Goal: Task Accomplishment & Management: Complete application form

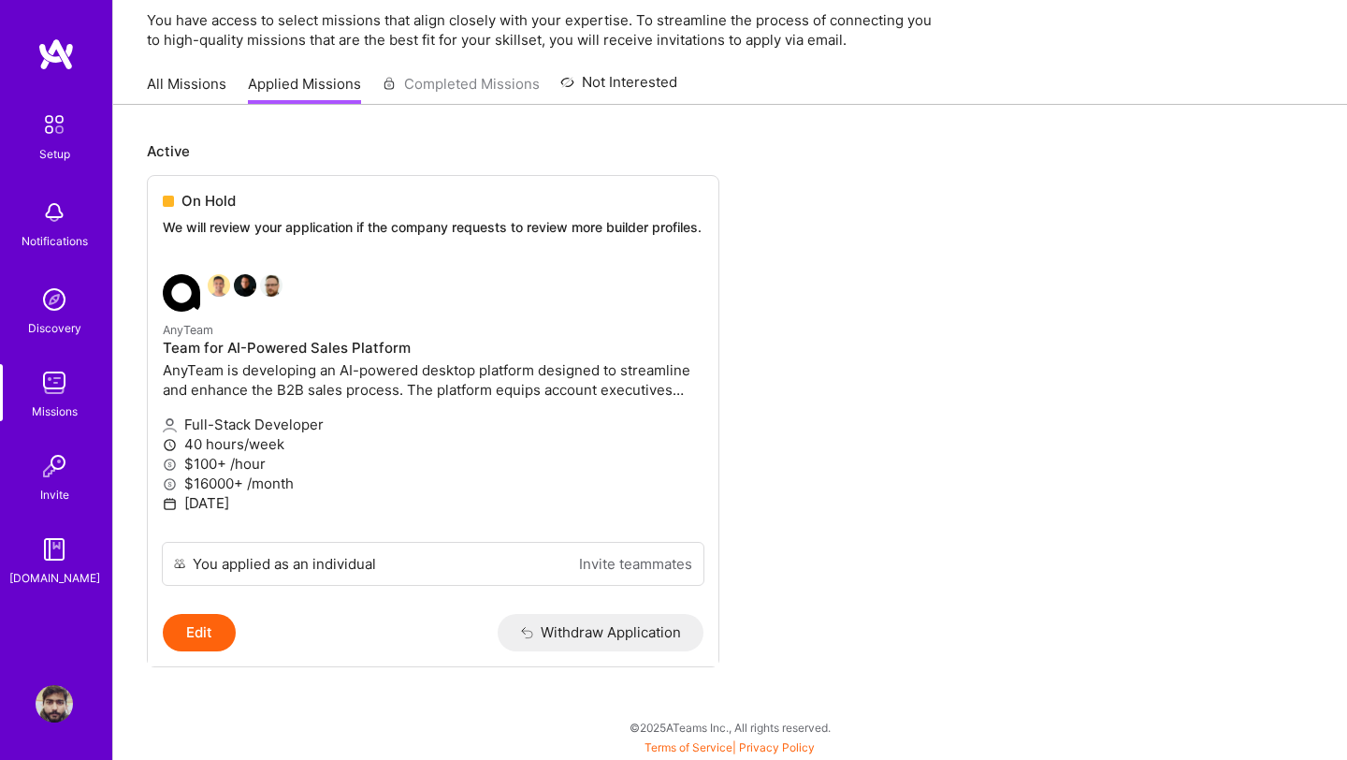
scroll to position [88, 0]
click at [530, 218] on p "We will review your application if the company requests to review more builder …" at bounding box center [433, 227] width 541 height 19
click at [331, 218] on p "We will review your application if the company requests to review more builder …" at bounding box center [433, 227] width 541 height 19
click at [265, 198] on div "On Hold We will review your application if the company requests to review more …" at bounding box center [433, 217] width 571 height 83
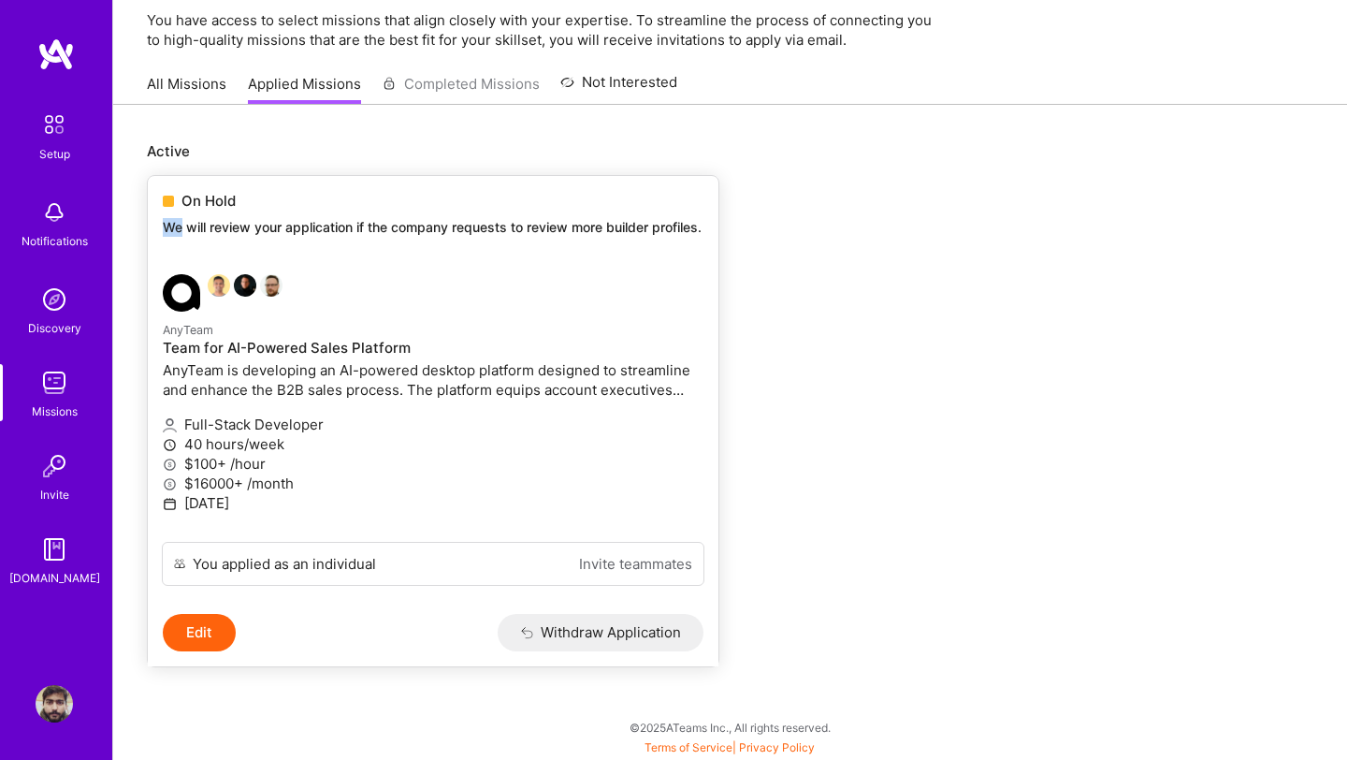
click at [265, 198] on div "On Hold We will review your application if the company requests to review more …" at bounding box center [433, 217] width 571 height 83
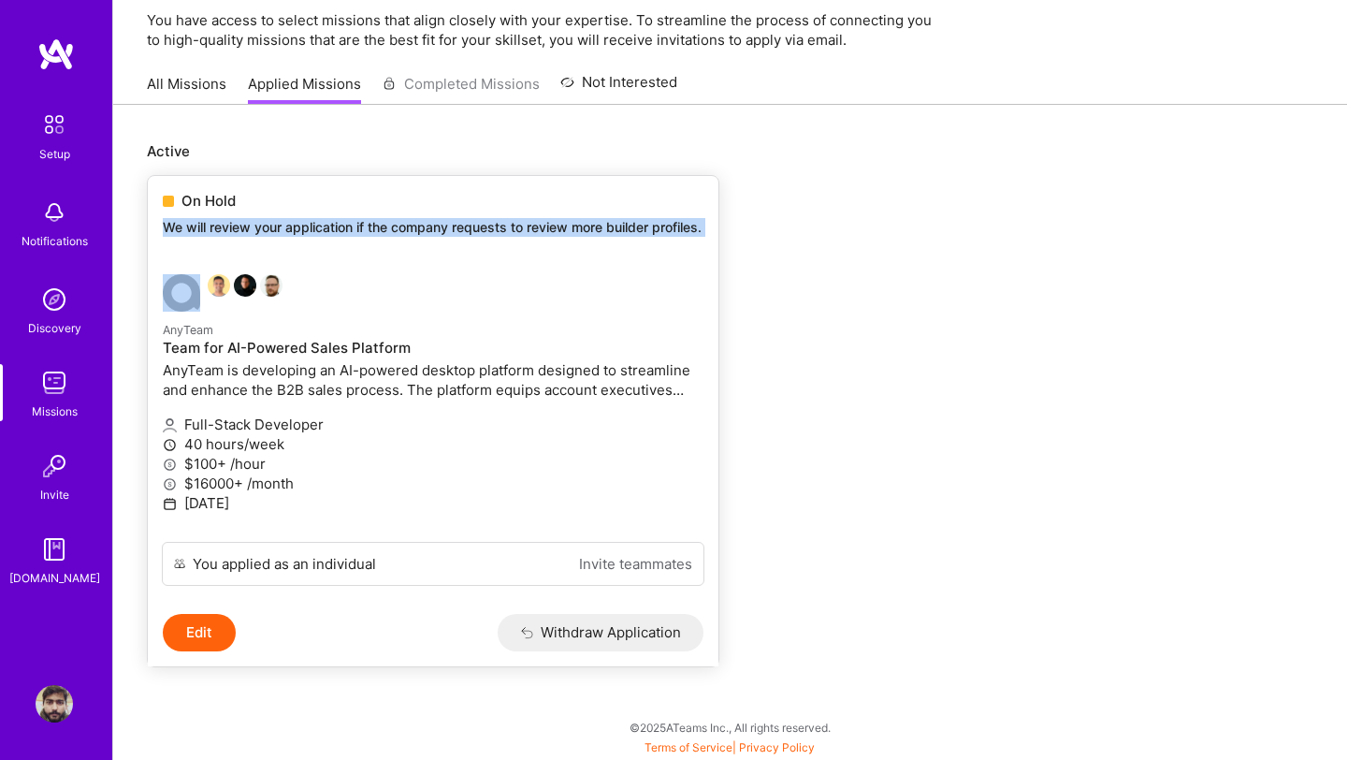
click at [271, 271] on link "AnyTeam Team for AI-Powered Sales Platform AnyTeam is developing an AI-powered …" at bounding box center [433, 400] width 571 height 283
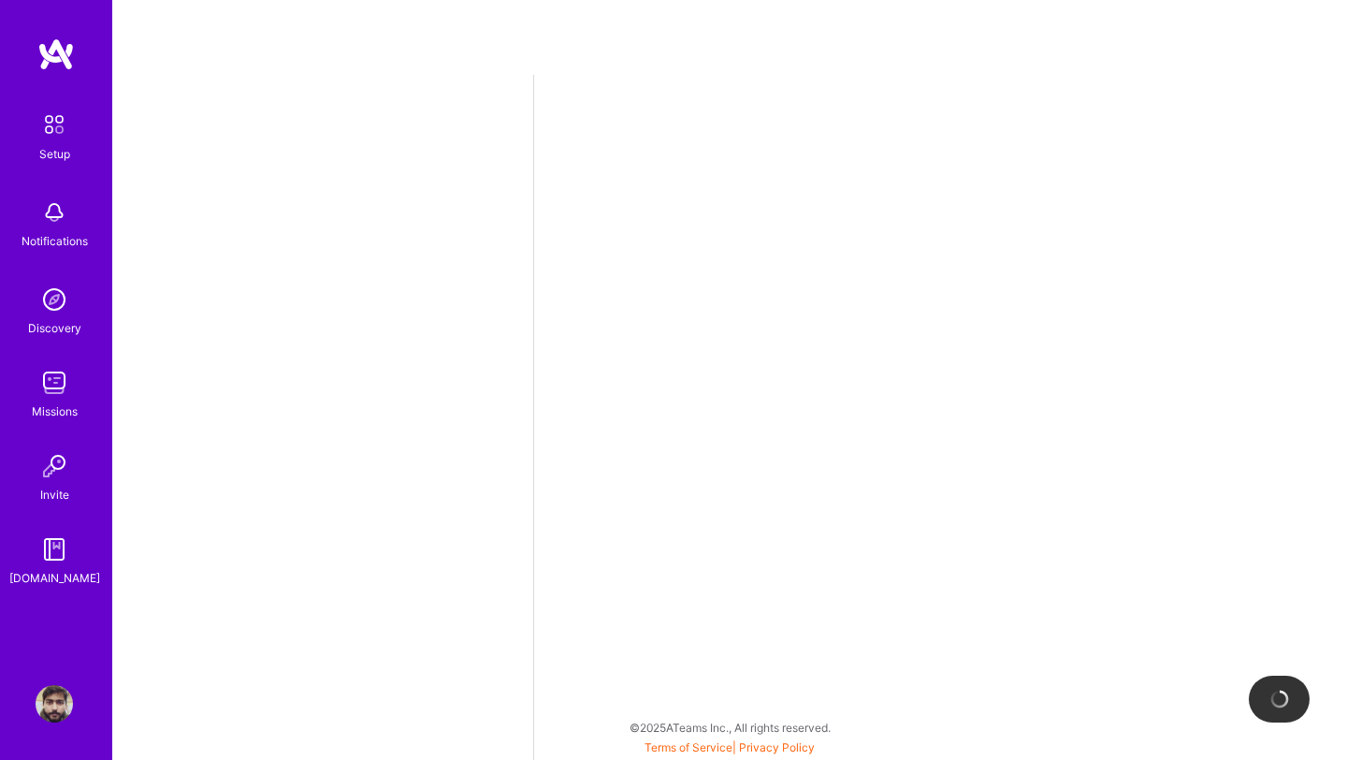
select select "US"
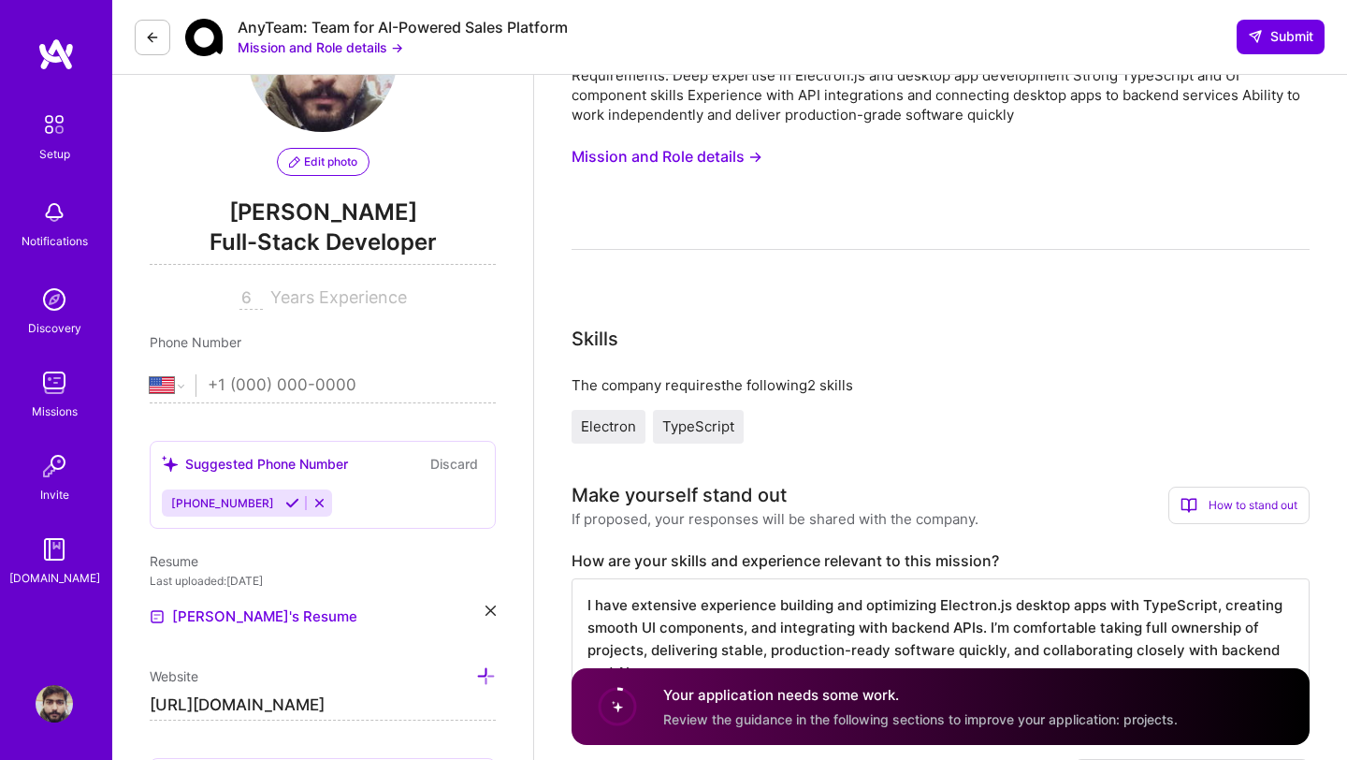
scroll to position [123, 0]
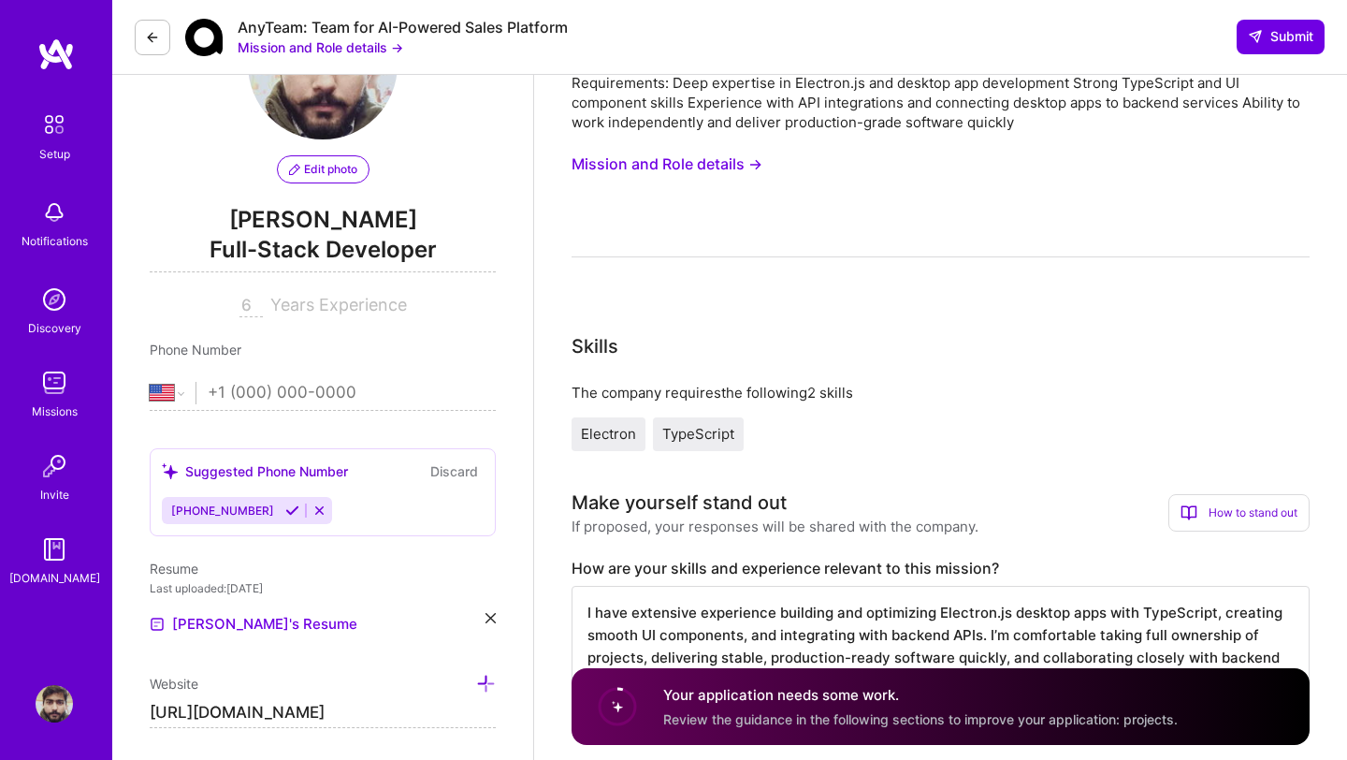
click at [37, 152] on link "Setup" at bounding box center [54, 134] width 116 height 59
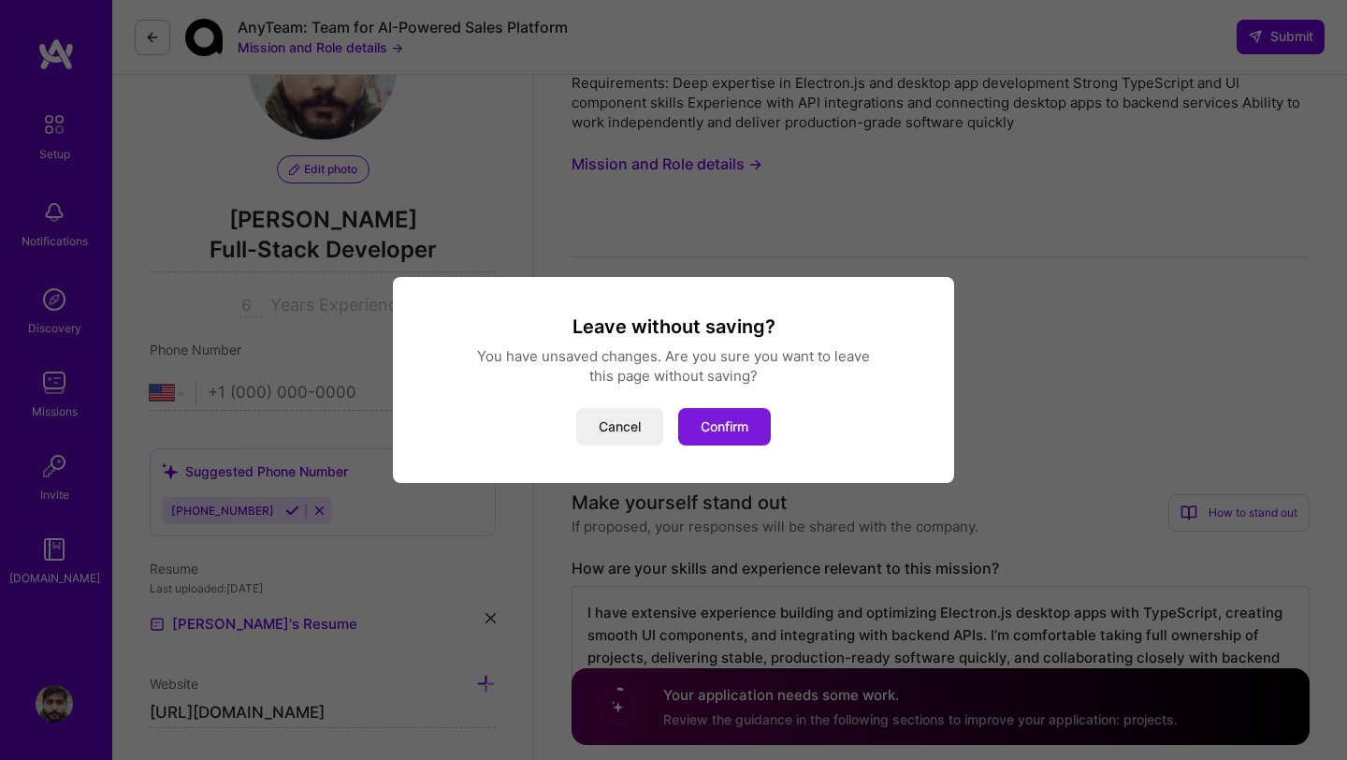
click at [700, 417] on button "Confirm" at bounding box center [724, 426] width 93 height 37
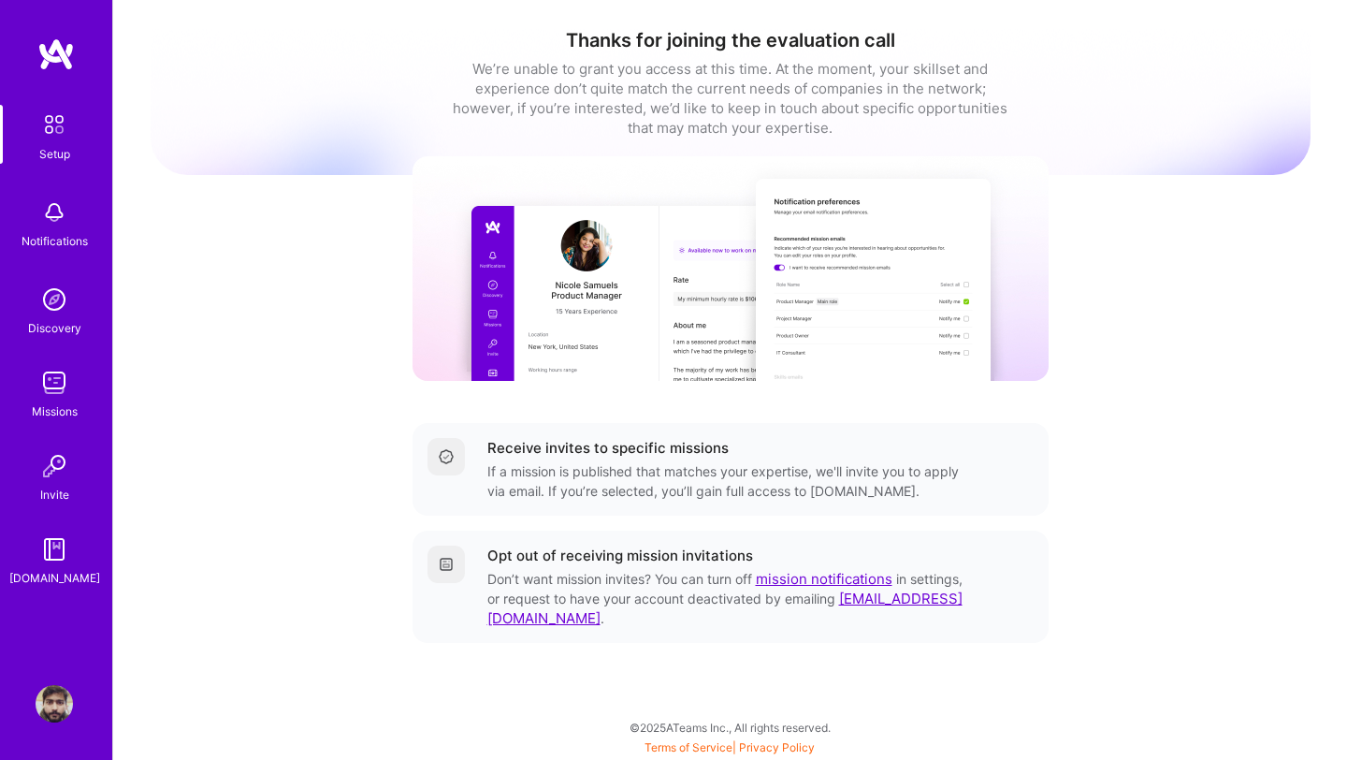
click at [62, 319] on div "Discovery" at bounding box center [54, 328] width 53 height 20
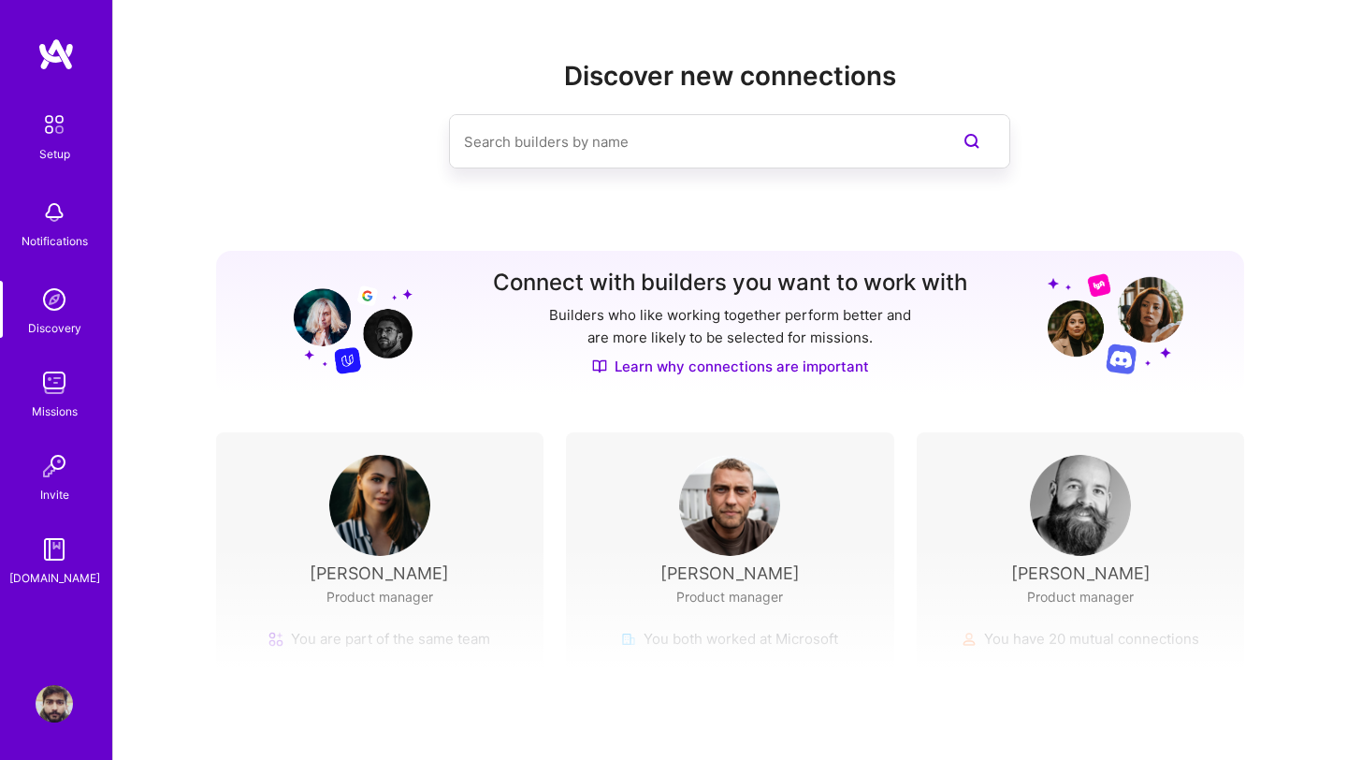
click at [62, 210] on img at bounding box center [54, 212] width 37 height 37
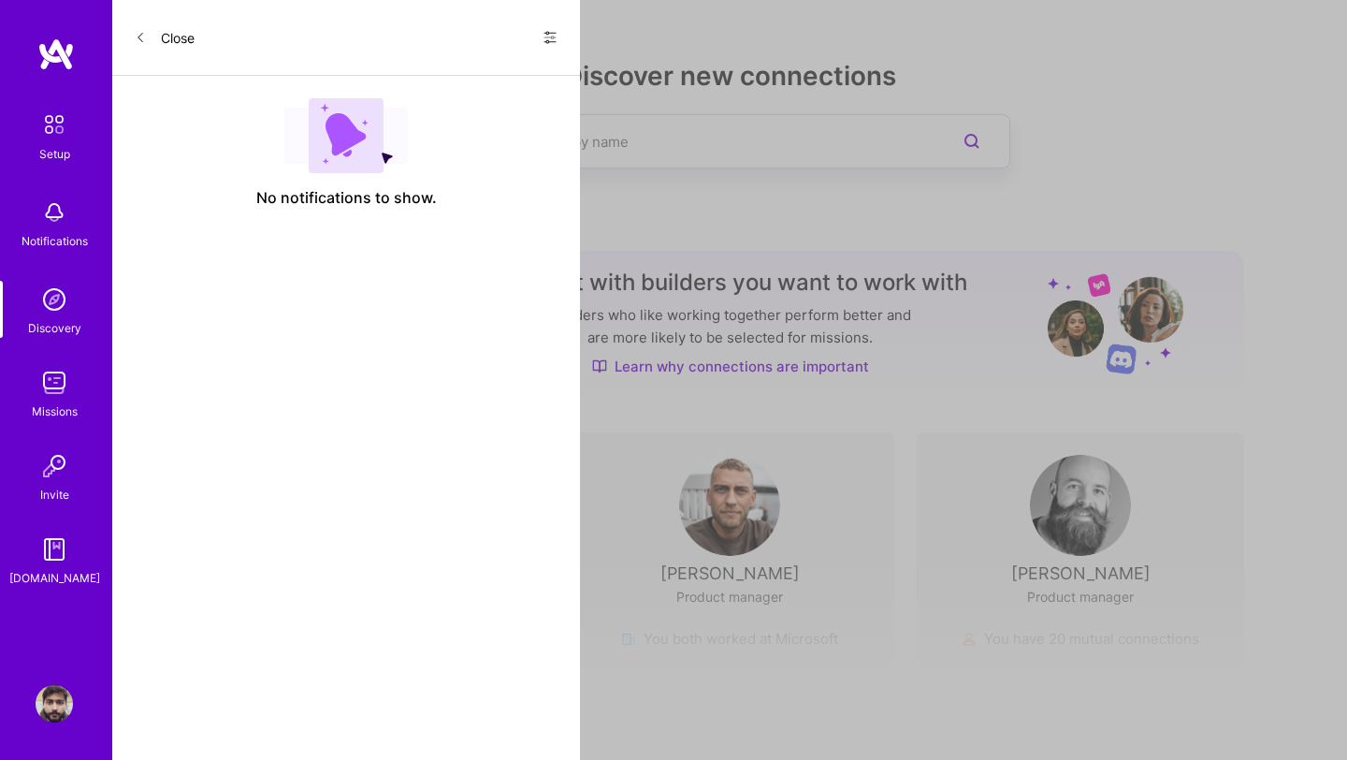
click at [66, 291] on img at bounding box center [54, 299] width 37 height 37
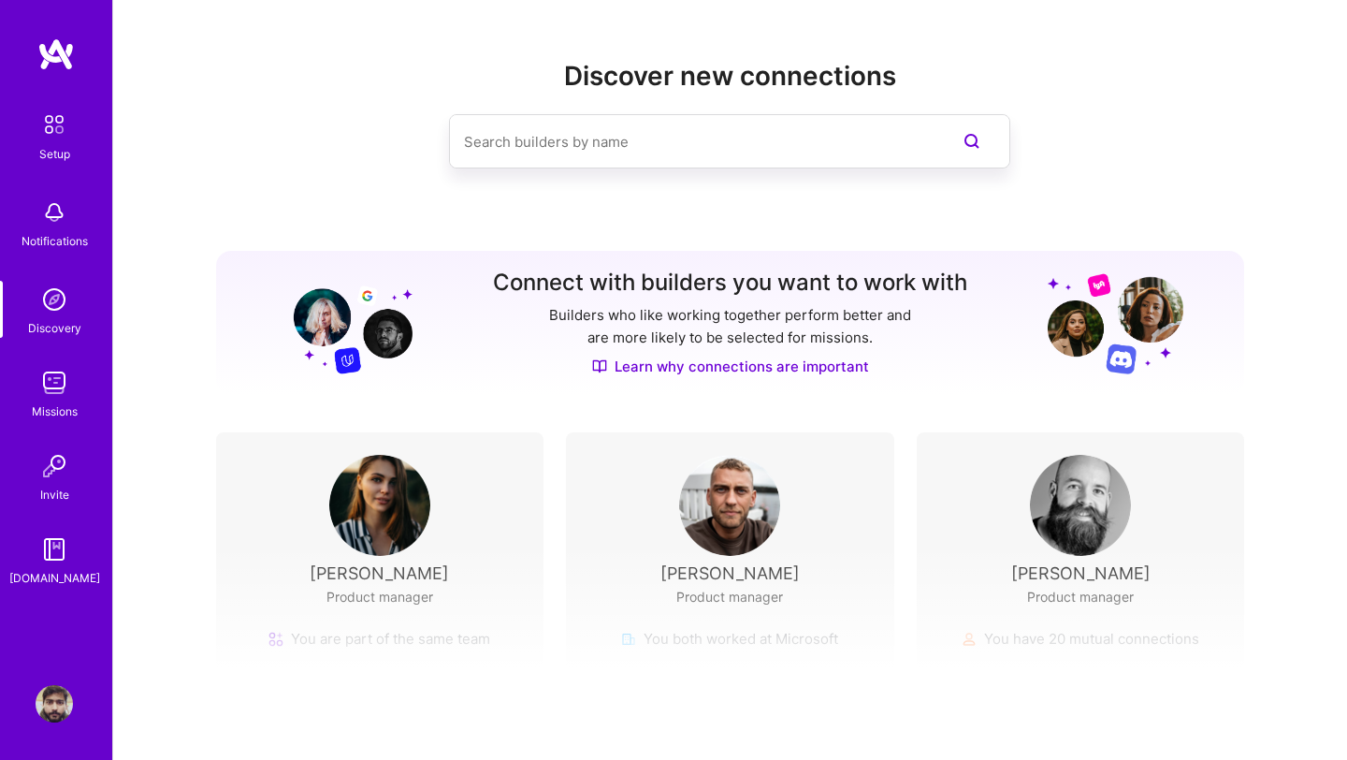
click at [48, 391] on img at bounding box center [54, 382] width 37 height 37
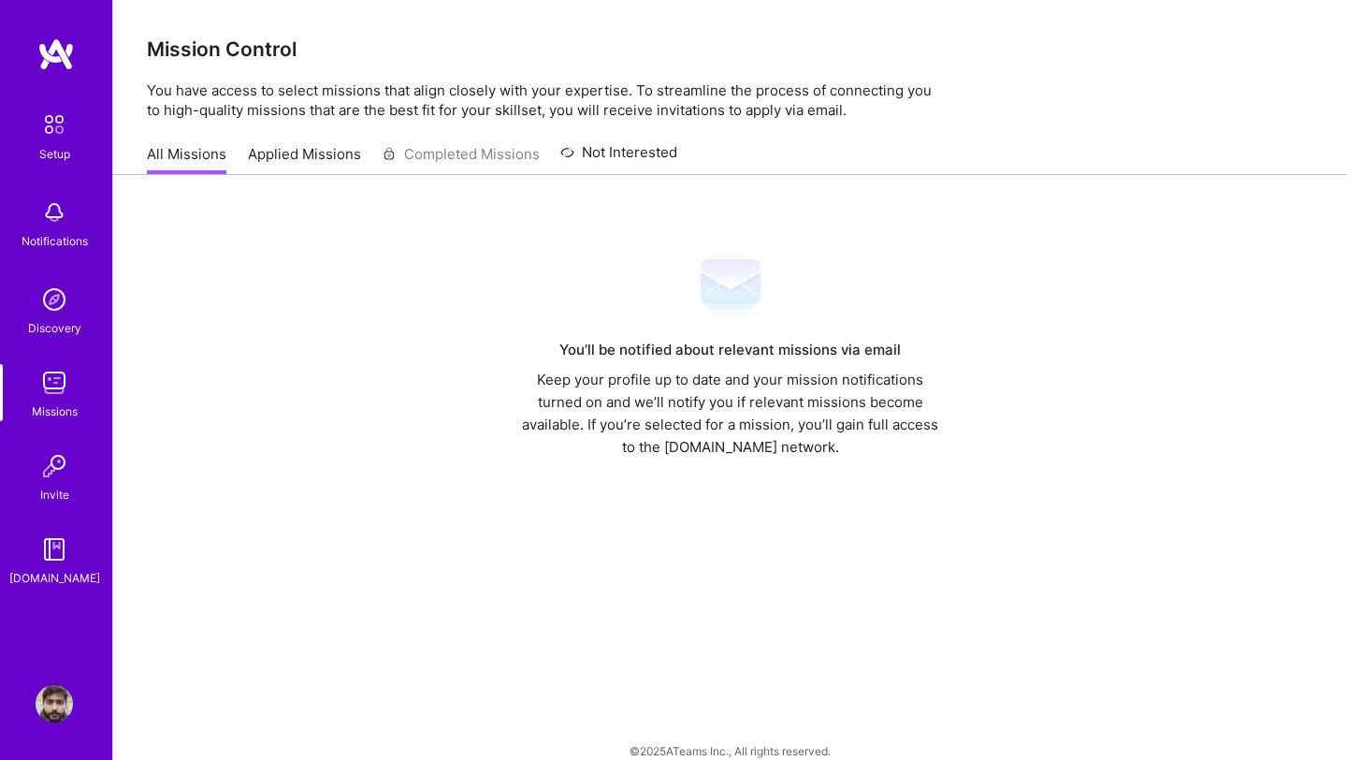
click at [290, 152] on link "Applied Missions" at bounding box center [304, 159] width 113 height 31
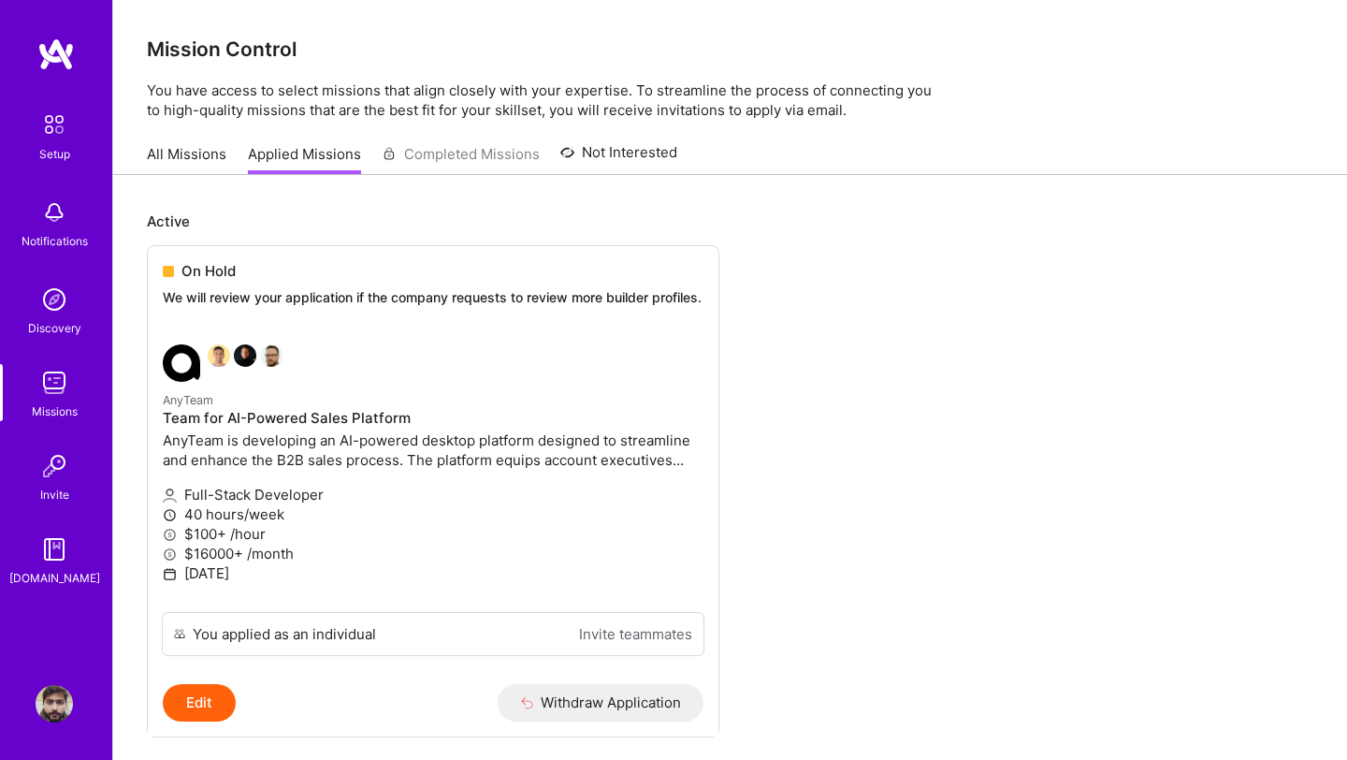
click at [166, 155] on link "All Missions" at bounding box center [187, 159] width 80 height 31
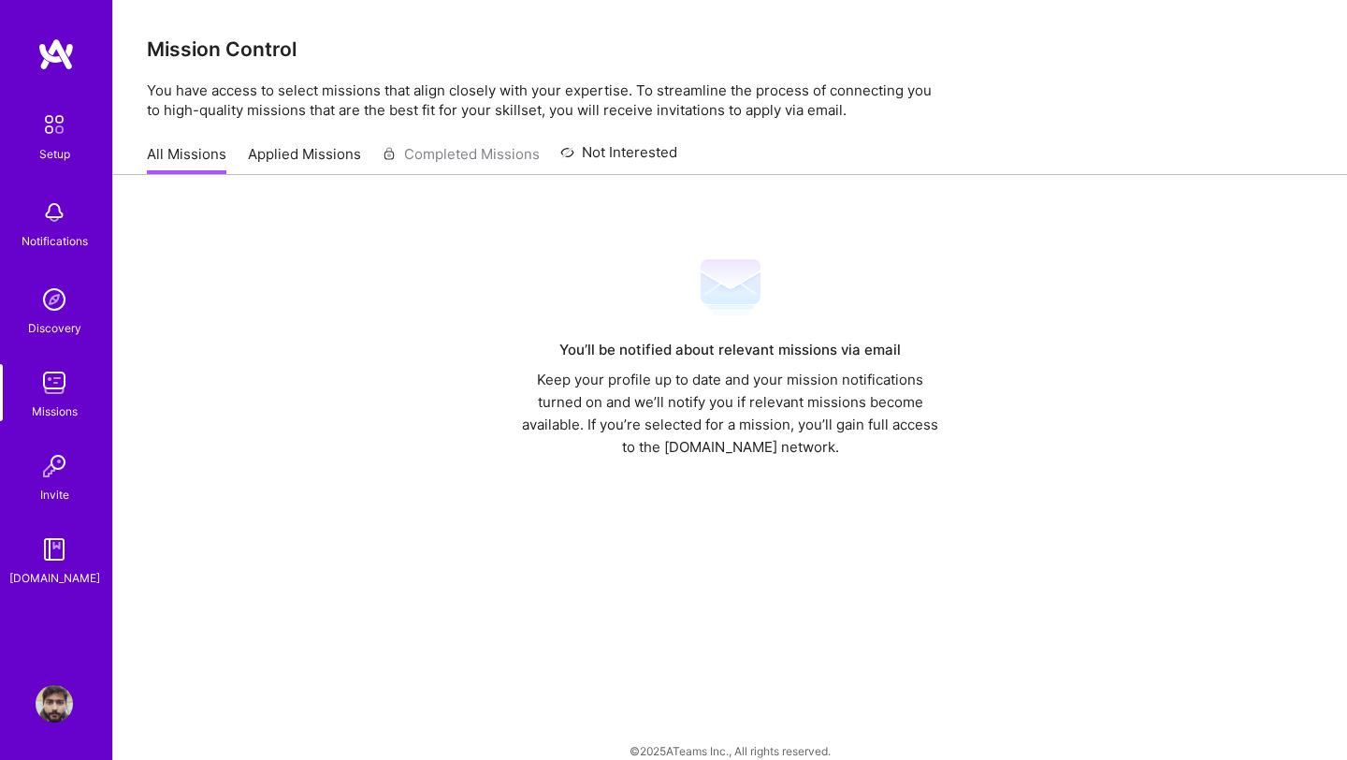
click at [249, 149] on link "Applied Missions" at bounding box center [304, 159] width 113 height 31
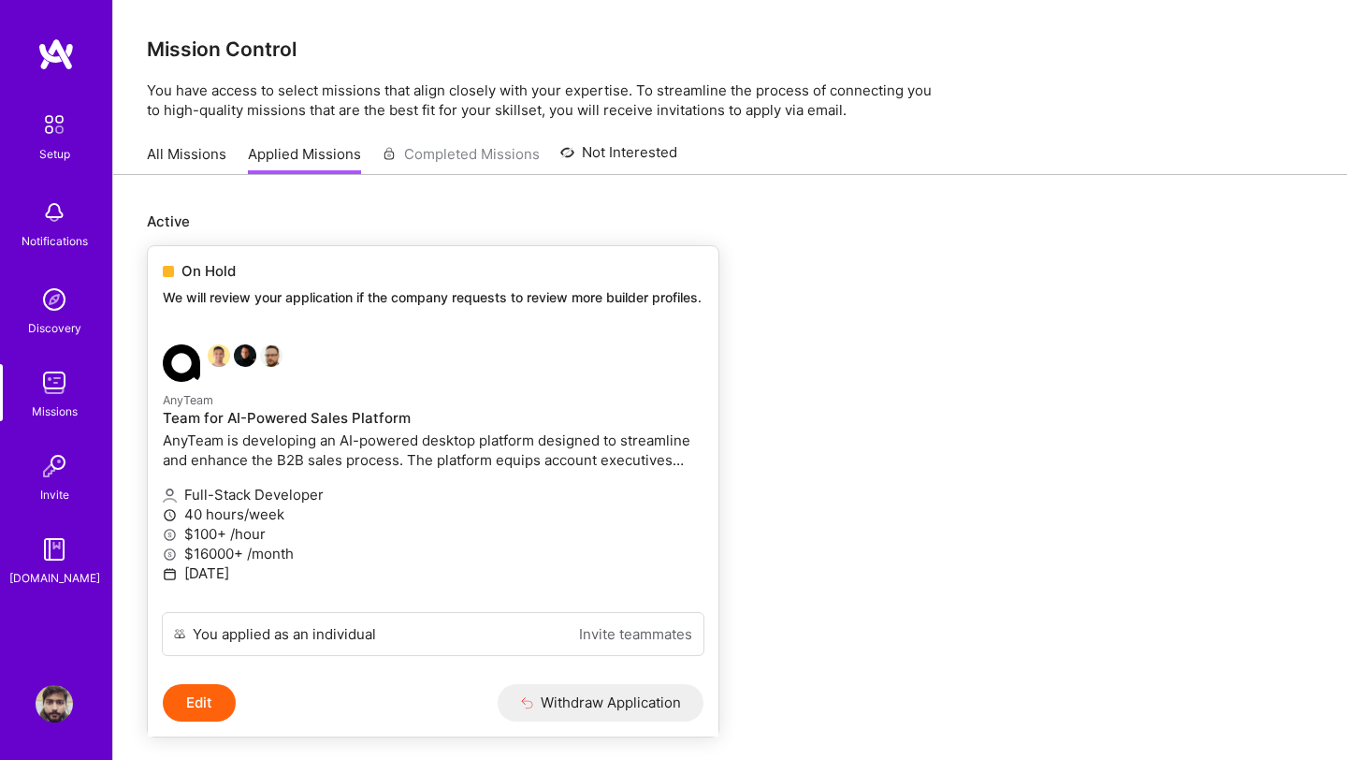
scroll to position [88, 0]
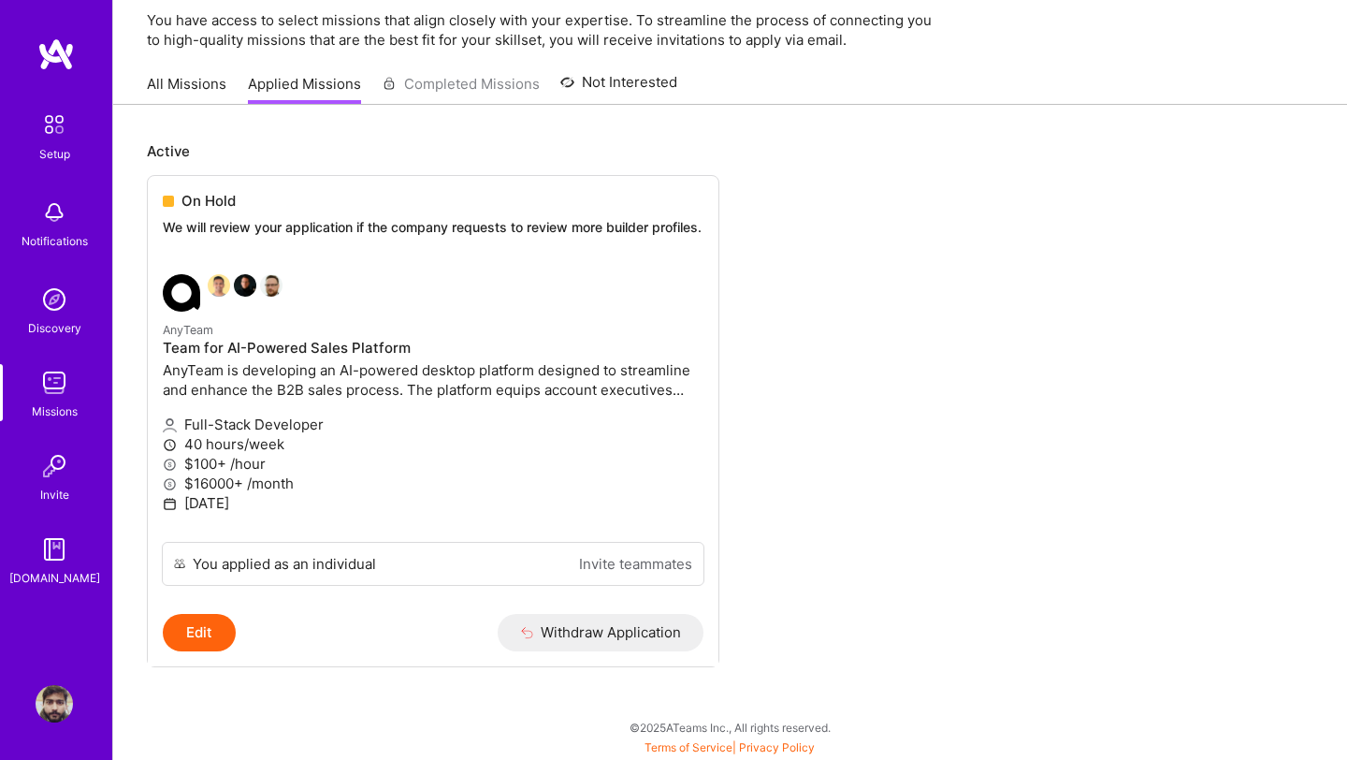
click at [456, 64] on div "All Missions Applied Missions Completed Missions Not Interested" at bounding box center [412, 84] width 530 height 40
click at [622, 71] on link "Not Interested" at bounding box center [618, 88] width 117 height 34
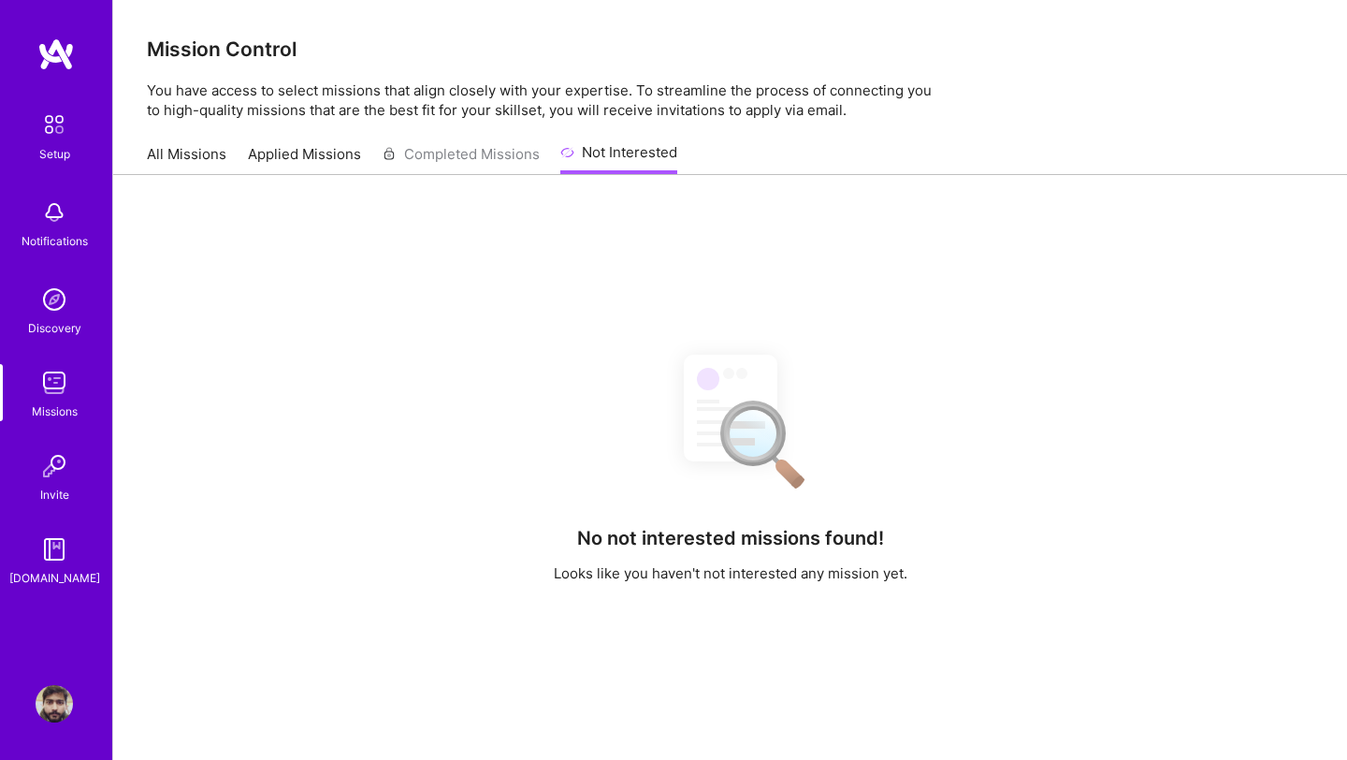
click at [310, 155] on link "Applied Missions" at bounding box center [304, 159] width 113 height 31
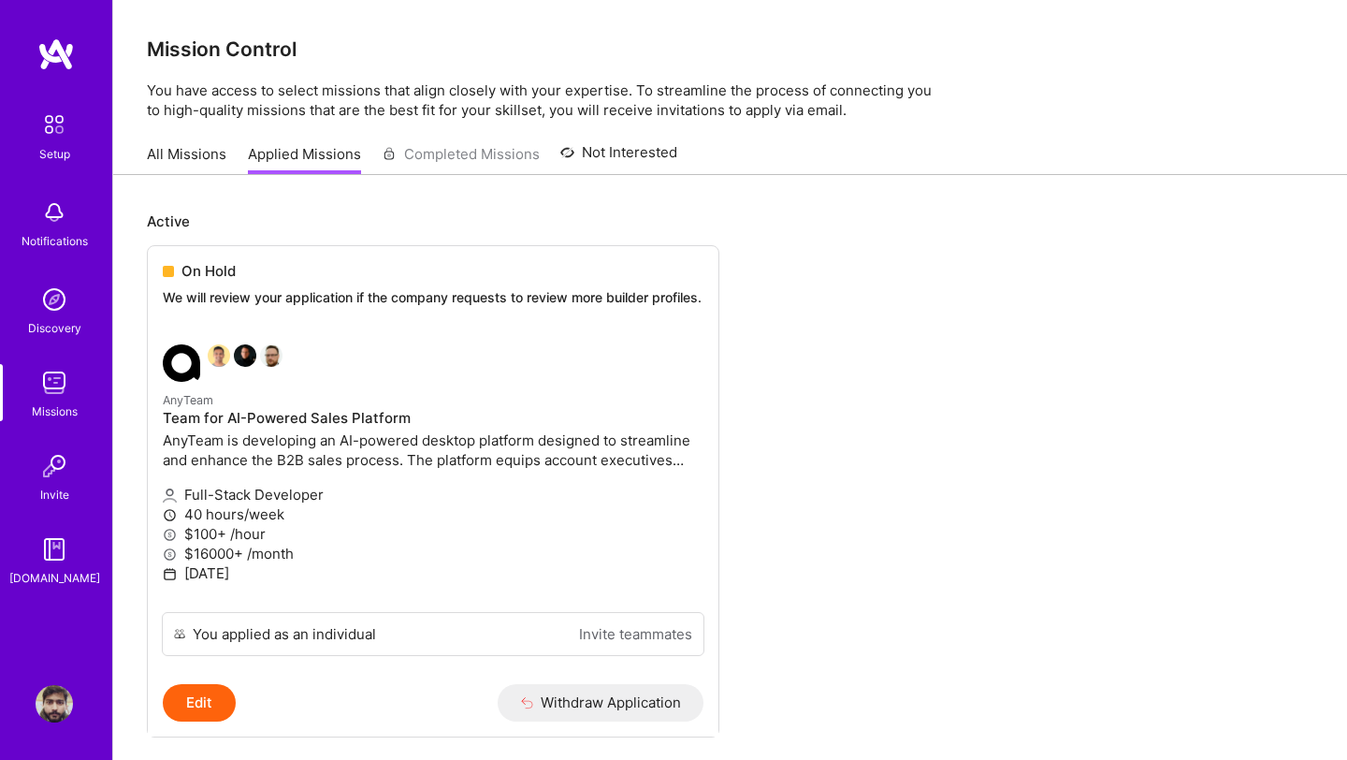
click at [53, 388] on img at bounding box center [54, 382] width 37 height 37
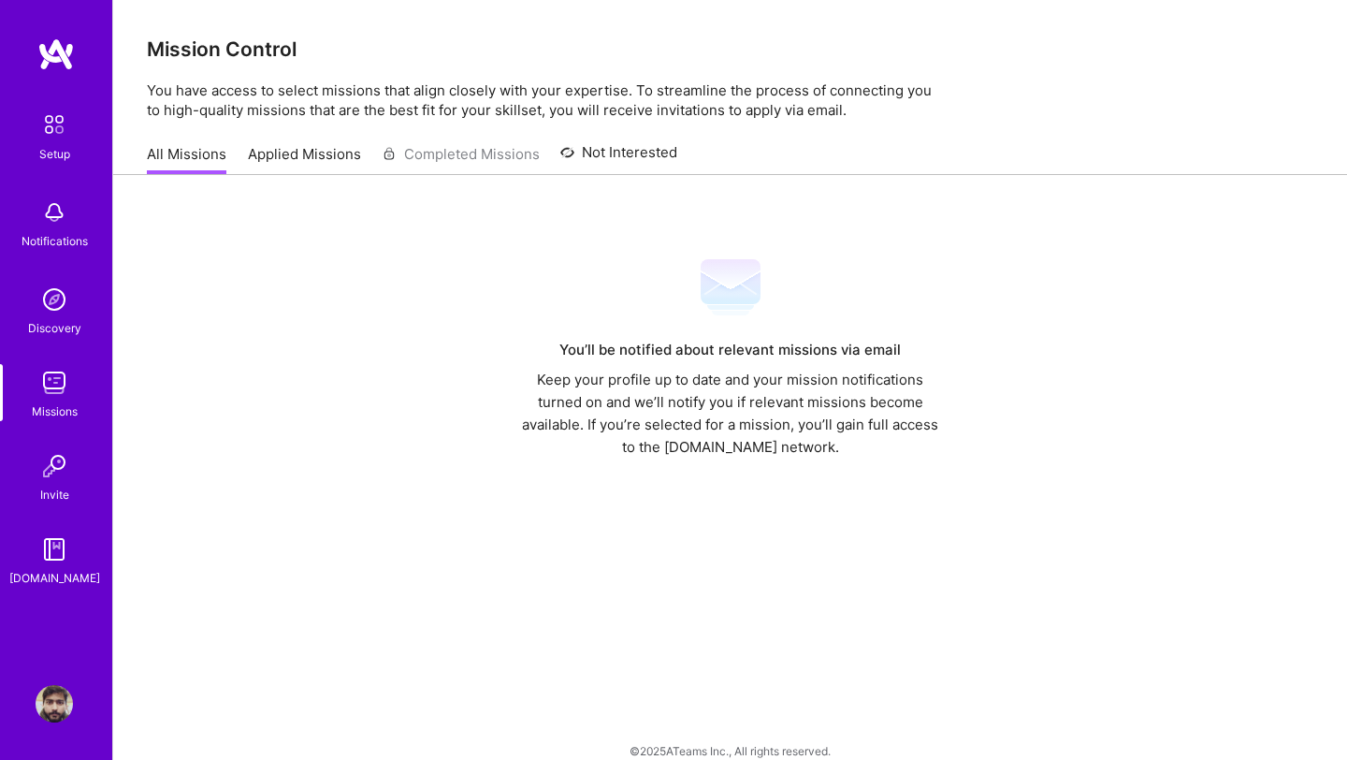
click at [56, 457] on img at bounding box center [54, 465] width 37 height 37
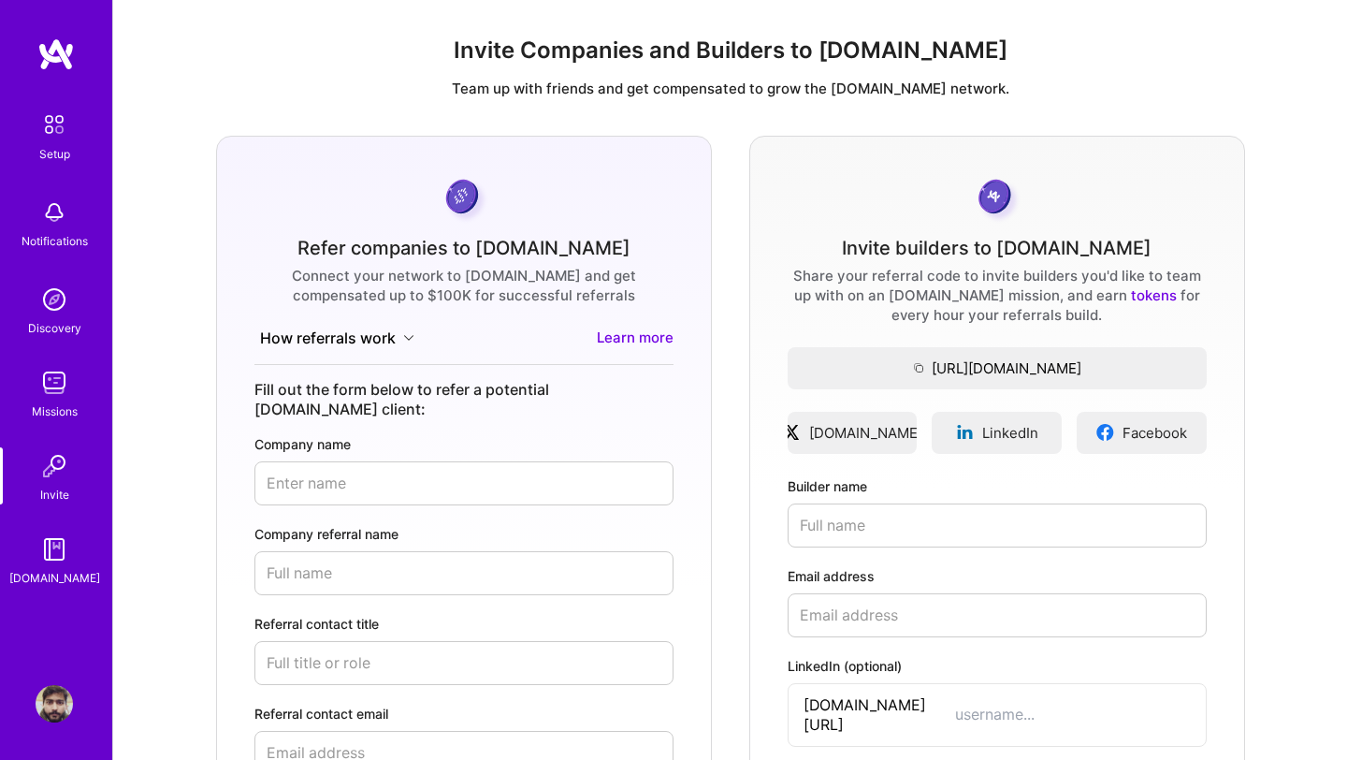
click at [45, 555] on img at bounding box center [54, 548] width 37 height 37
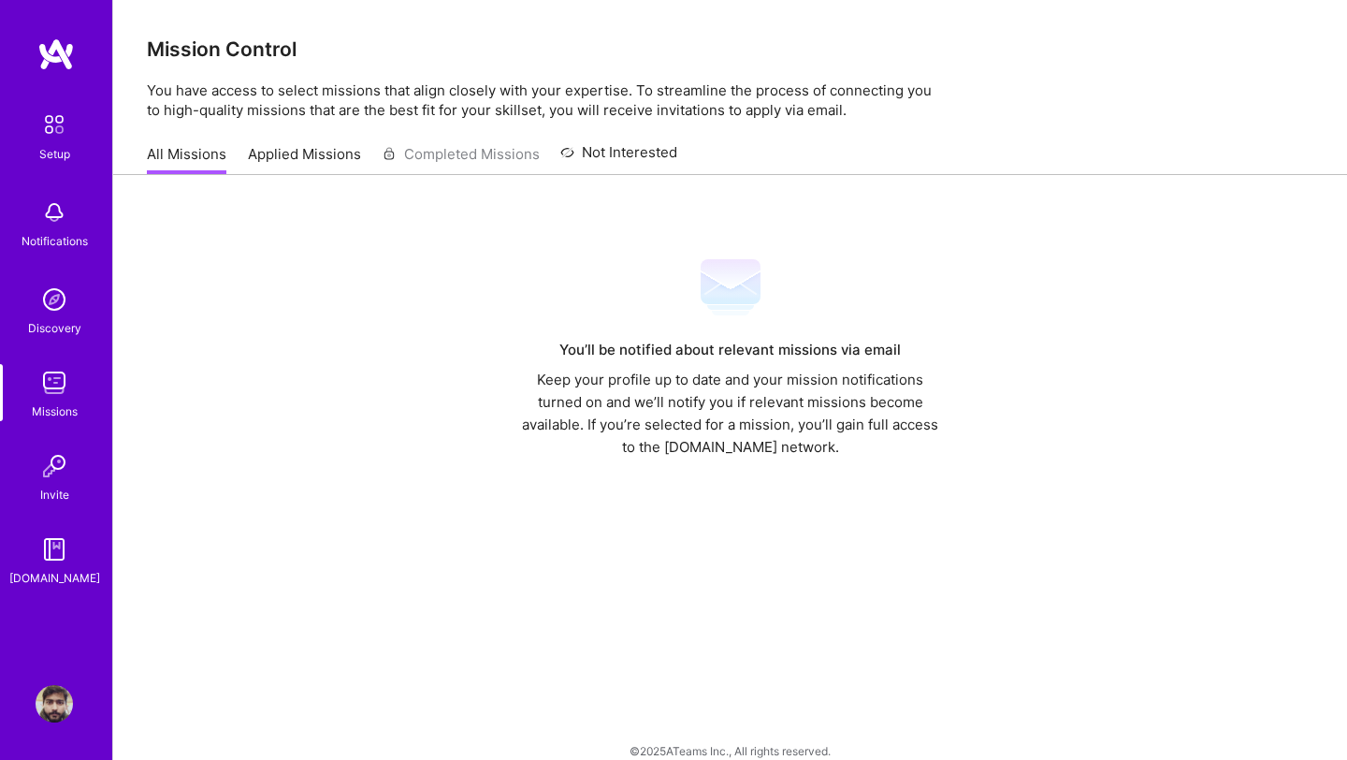
click at [275, 152] on link "Applied Missions" at bounding box center [304, 159] width 113 height 31
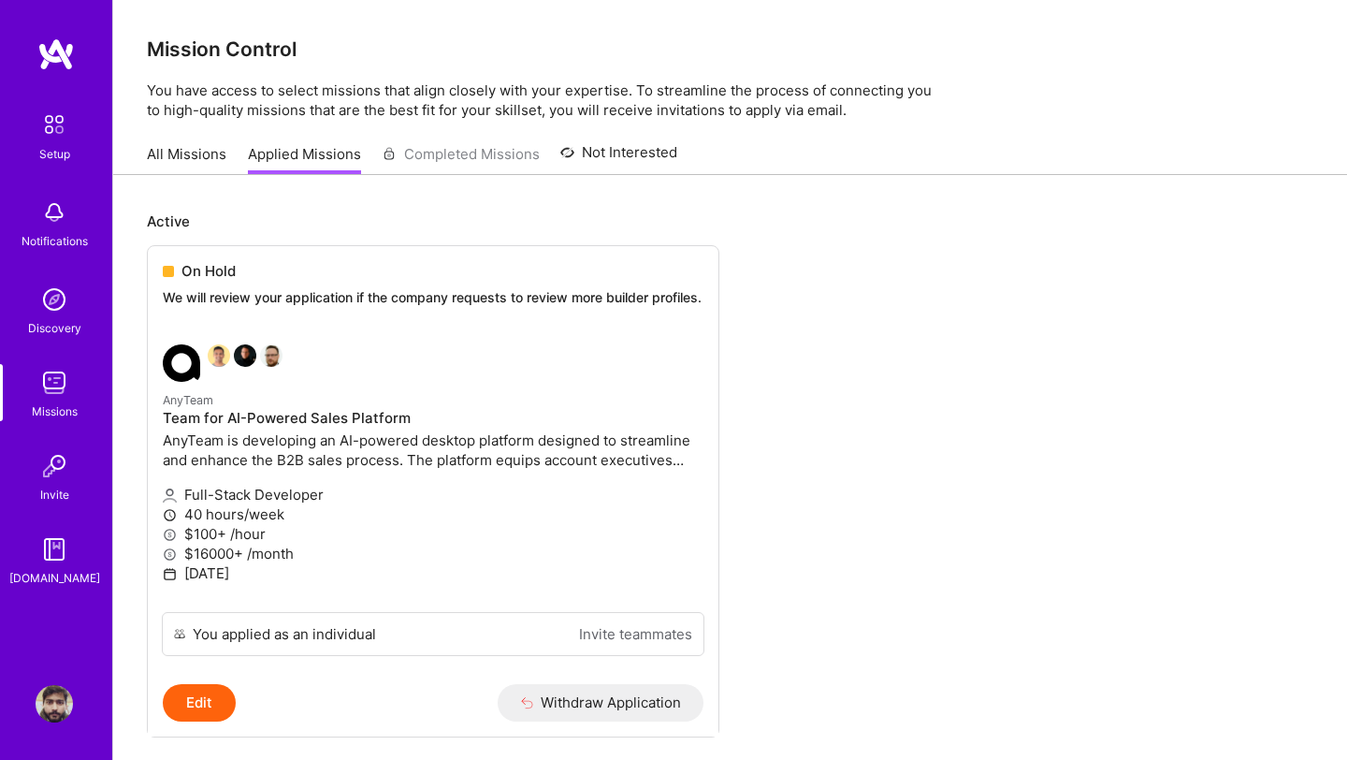
click at [42, 568] on div "[DOMAIN_NAME]" at bounding box center [54, 578] width 91 height 20
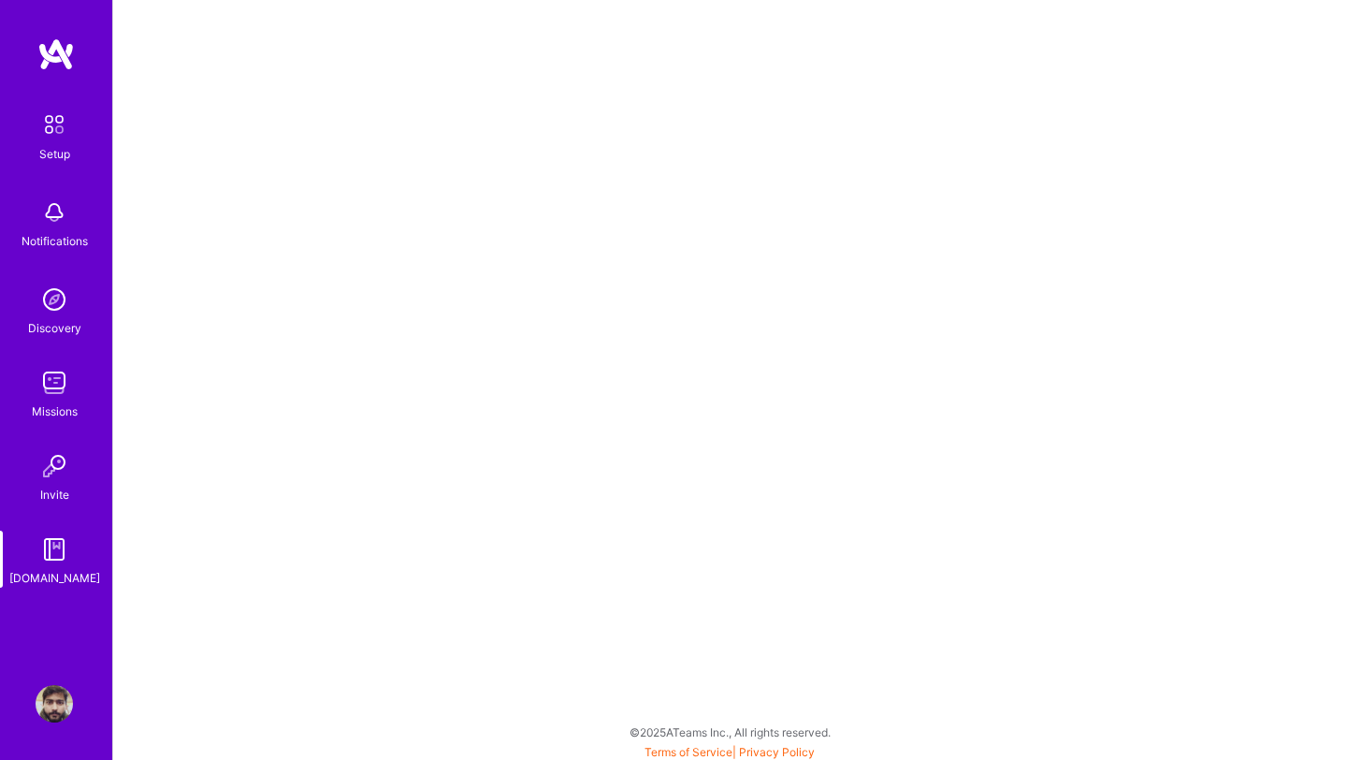
click at [56, 233] on div "Notifications" at bounding box center [55, 241] width 66 height 20
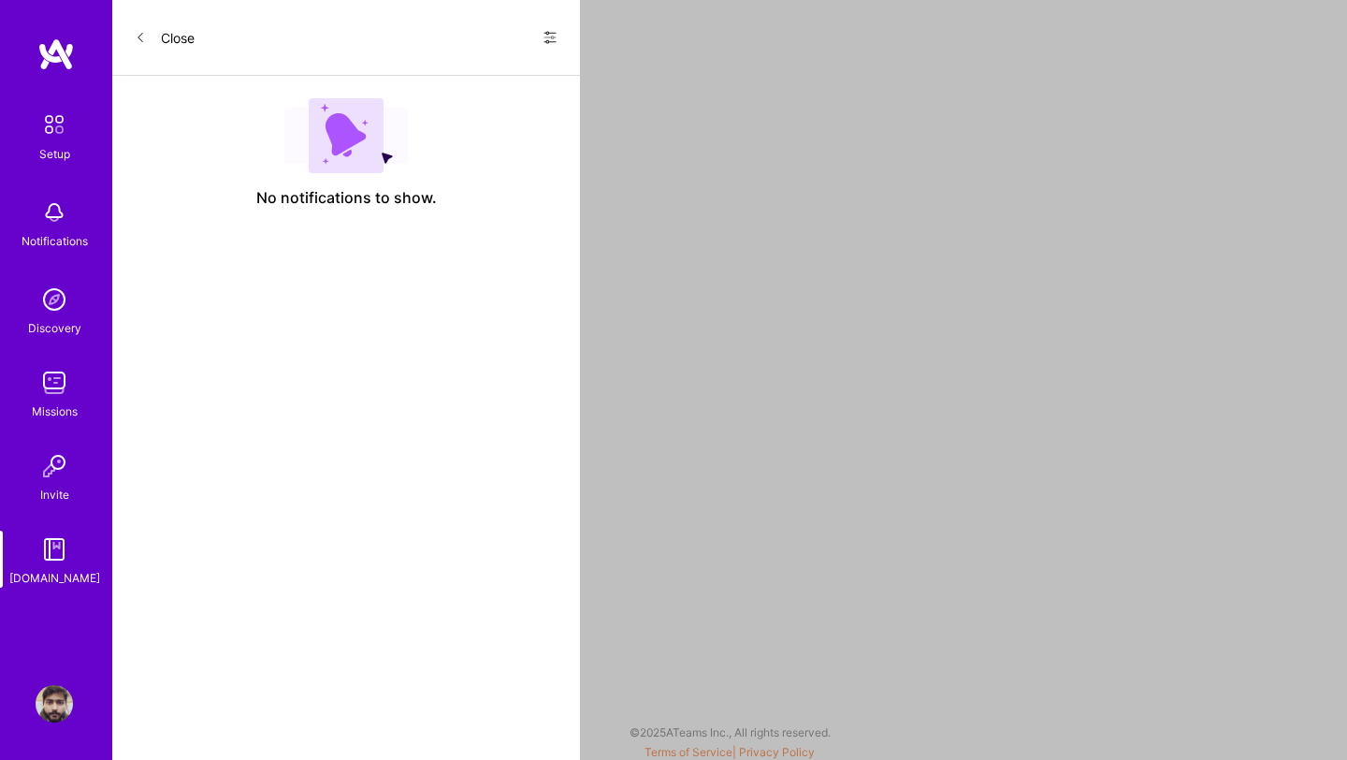
click at [154, 38] on button "Close" at bounding box center [165, 37] width 60 height 30
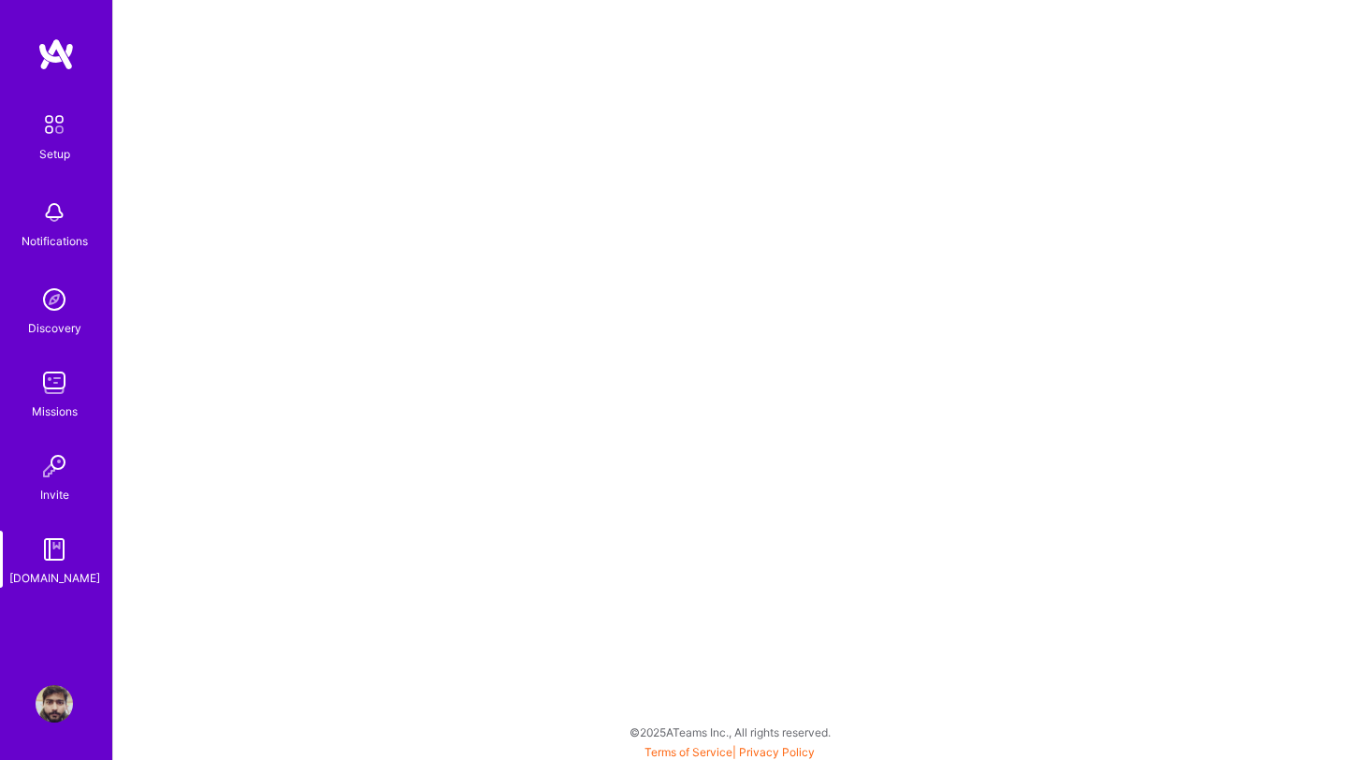
click at [51, 135] on img at bounding box center [54, 124] width 39 height 39
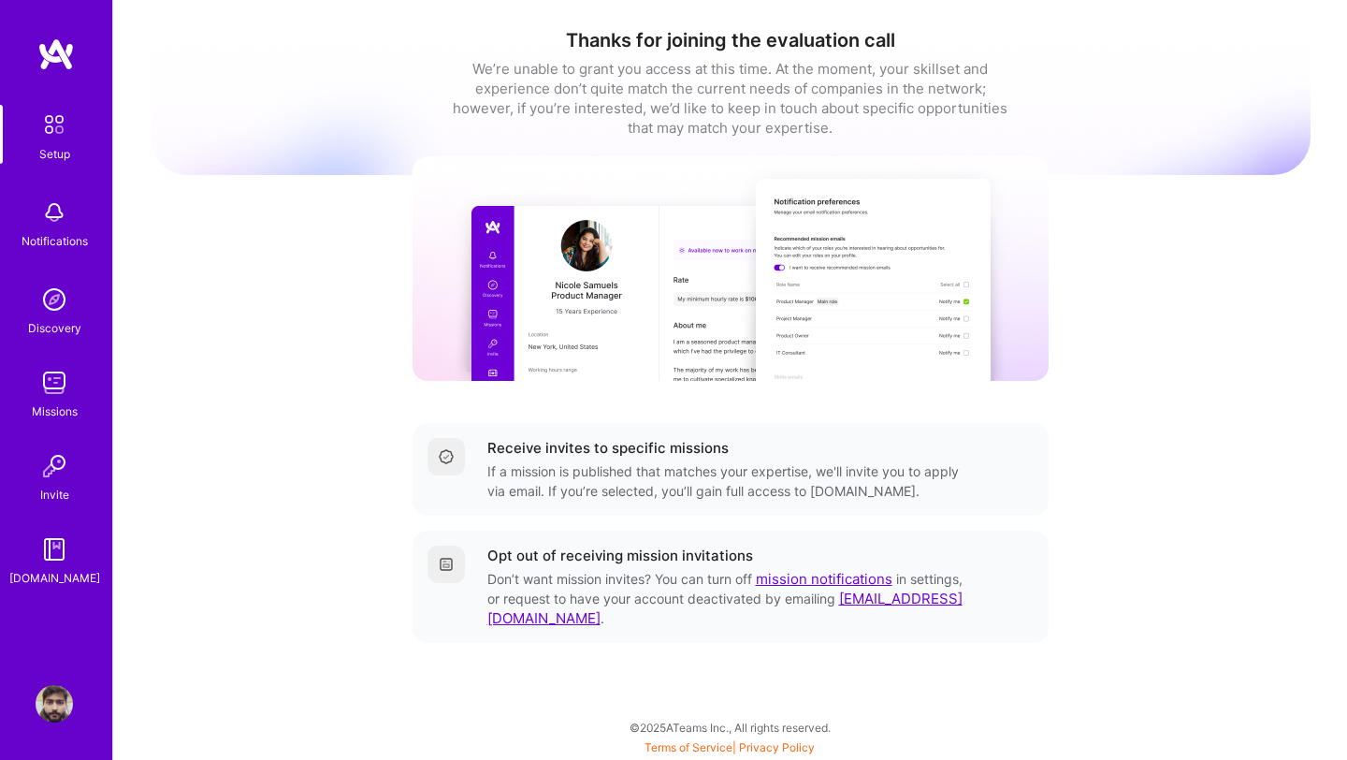
click at [70, 476] on img at bounding box center [54, 465] width 37 height 37
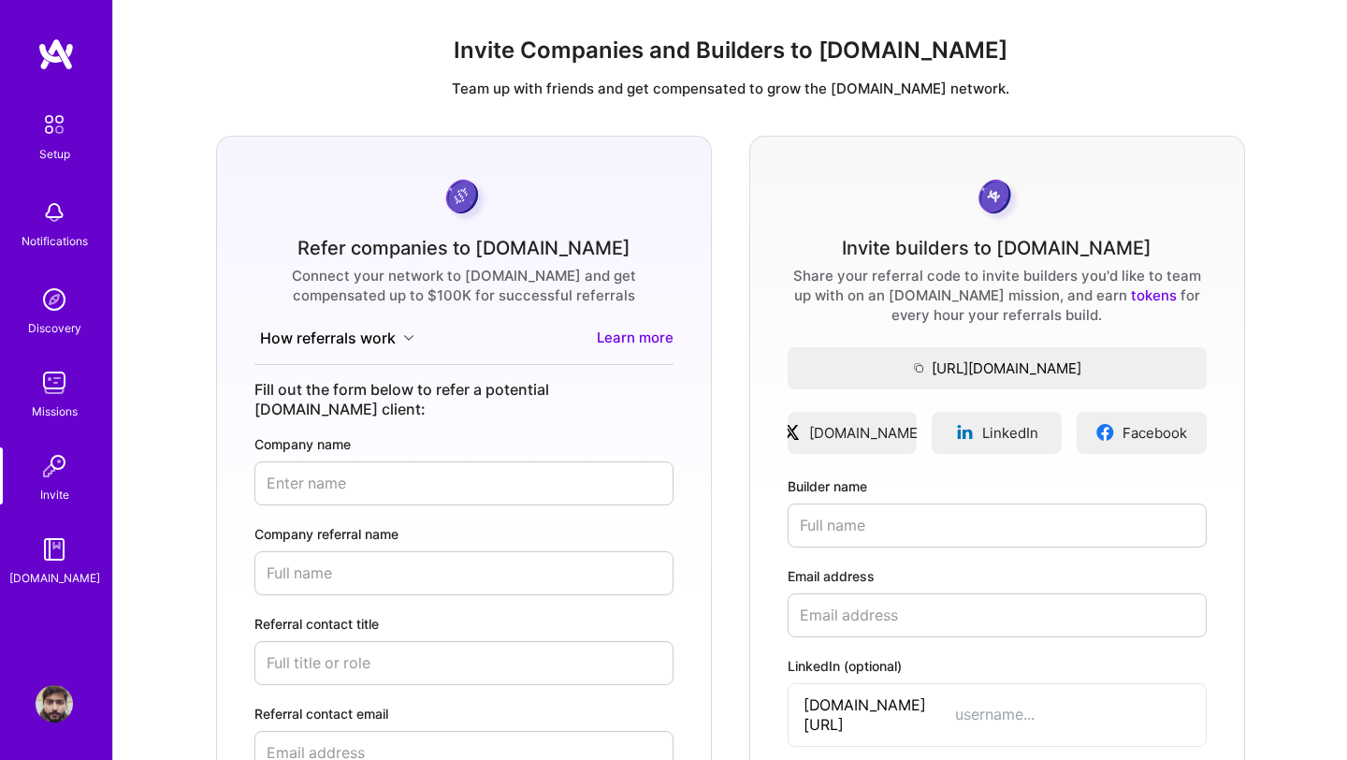
click at [51, 378] on img at bounding box center [54, 382] width 37 height 37
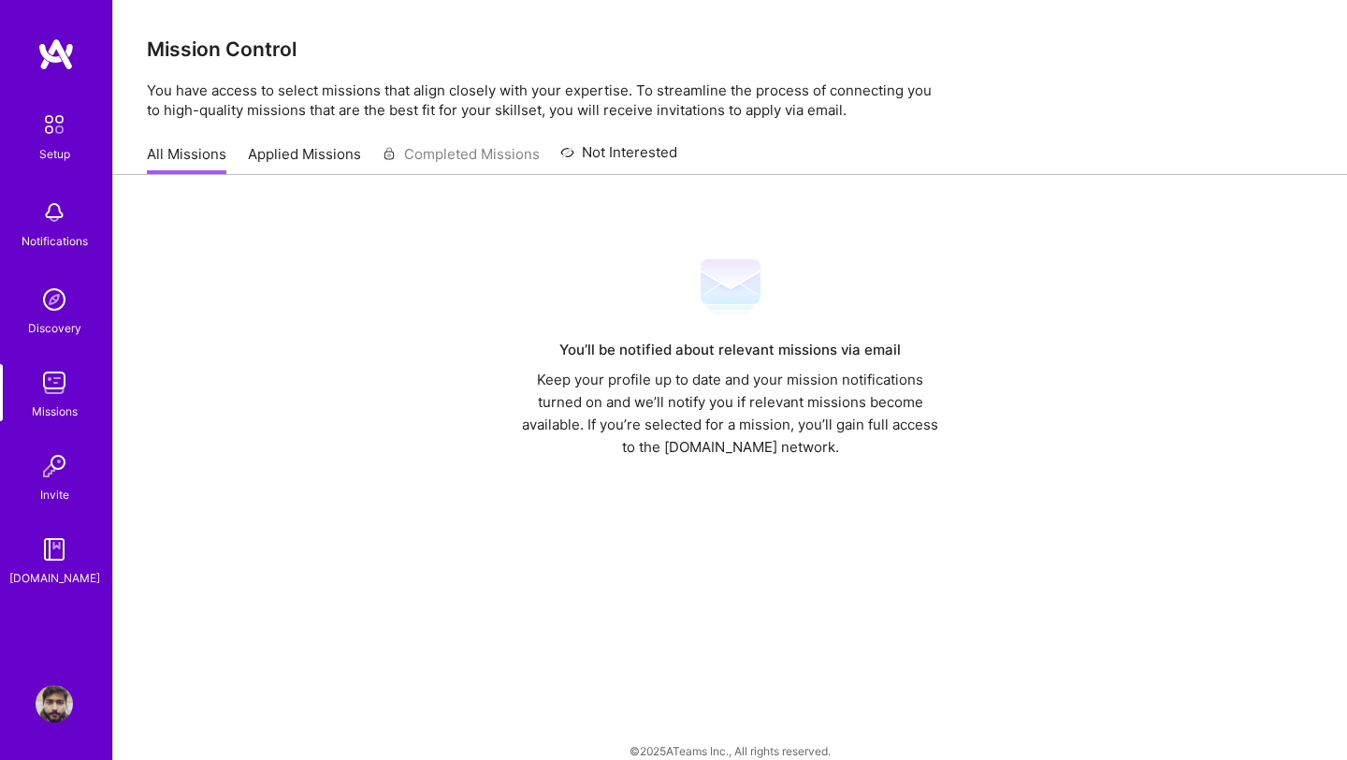
click at [272, 155] on link "Applied Missions" at bounding box center [304, 159] width 113 height 31
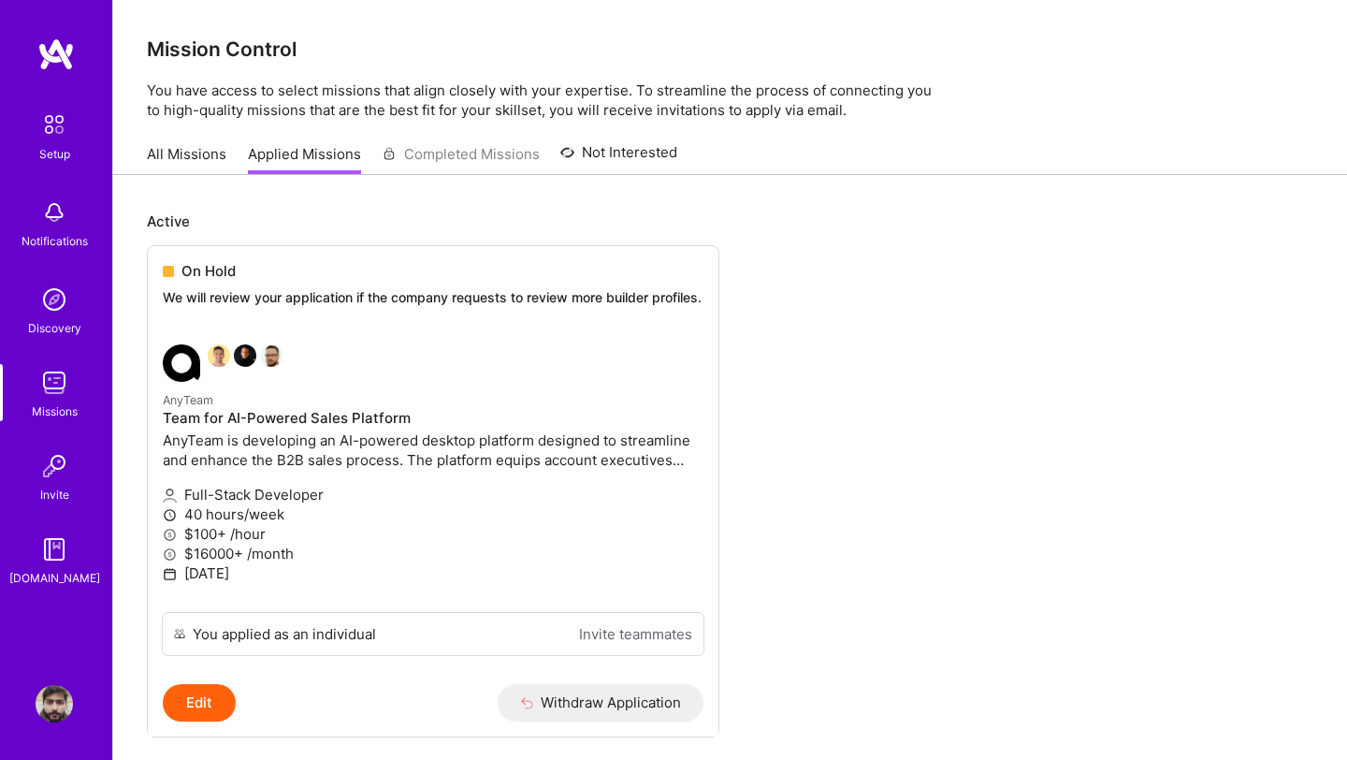
click at [439, 155] on div "All Missions Applied Missions Completed Missions Not Interested" at bounding box center [412, 154] width 530 height 40
click at [292, 156] on link "Applied Missions" at bounding box center [304, 159] width 113 height 31
click at [175, 165] on link "All Missions" at bounding box center [187, 159] width 80 height 31
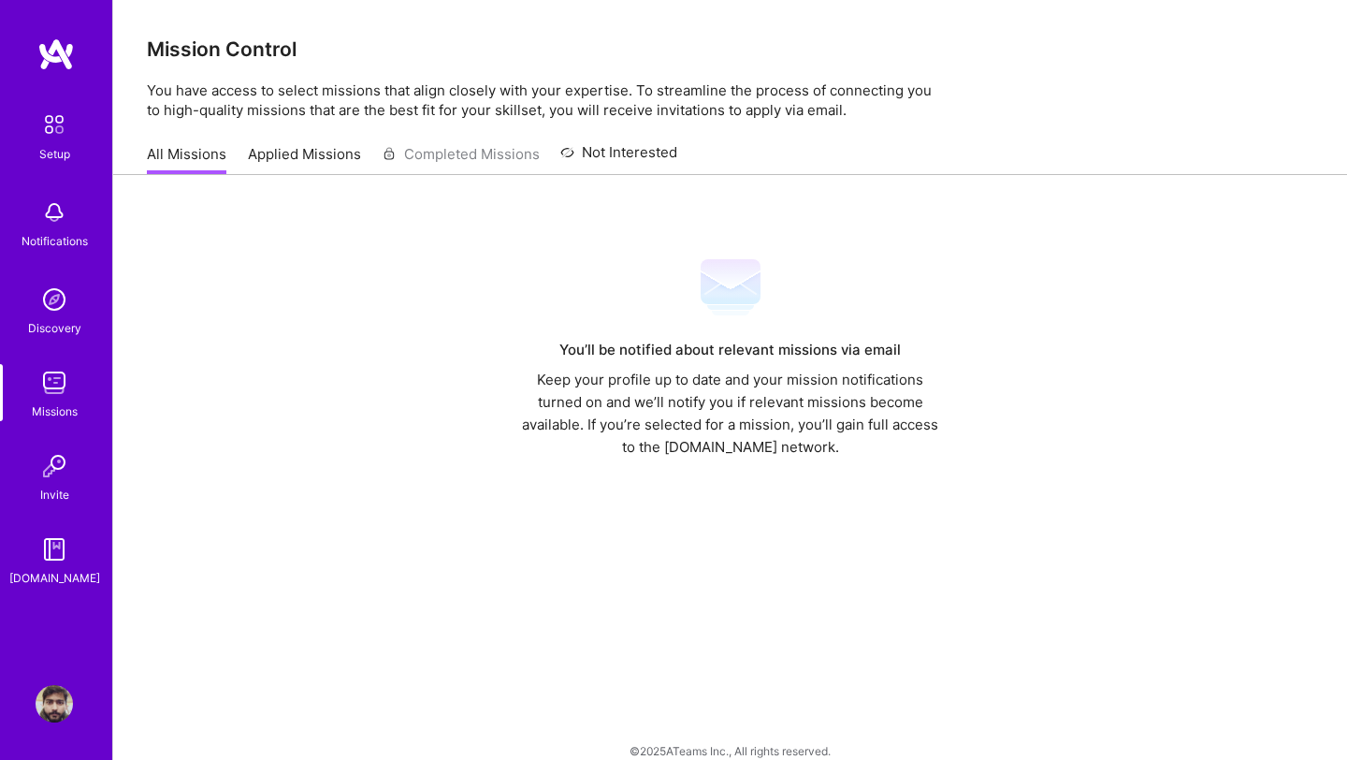
click at [351, 166] on link "Applied Missions" at bounding box center [304, 159] width 113 height 31
